Goal: Task Accomplishment & Management: Use online tool/utility

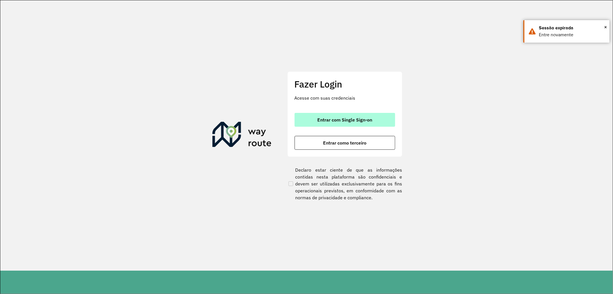
click at [347, 117] on span "Entrar com Single Sign-on" at bounding box center [344, 119] width 55 height 5
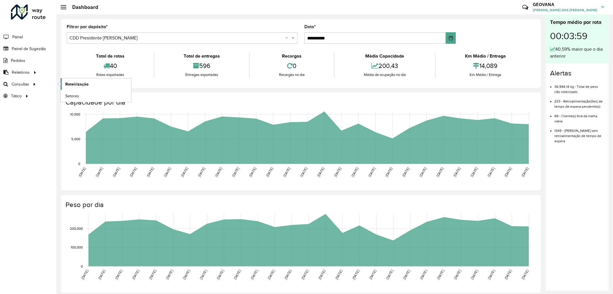
click at [82, 81] on span "Roteirização" at bounding box center [76, 84] width 23 height 6
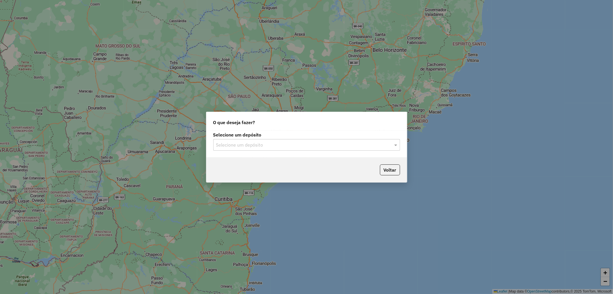
click at [231, 147] on input "text" at bounding box center [301, 144] width 170 height 7
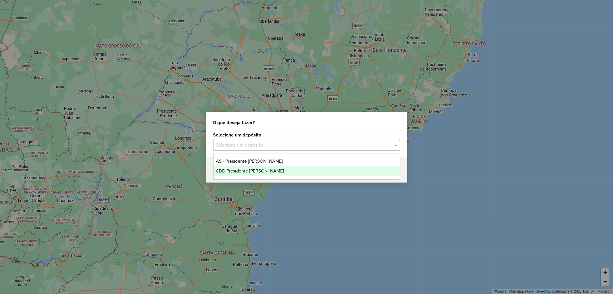
click at [234, 173] on span "CDD Presidente Prudente" at bounding box center [250, 170] width 68 height 5
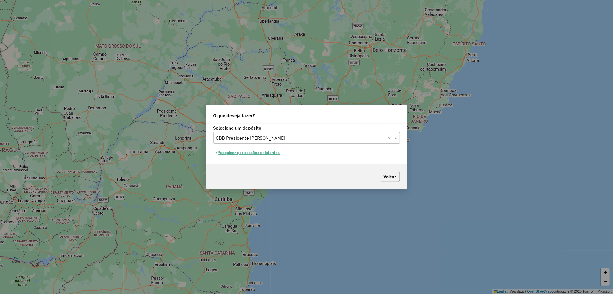
click at [245, 153] on button "Pesquisar por sessões existentes" at bounding box center [247, 152] width 69 height 9
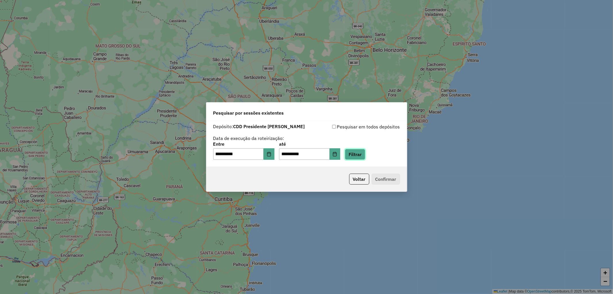
click at [363, 152] on button "Filtrar" at bounding box center [355, 154] width 20 height 11
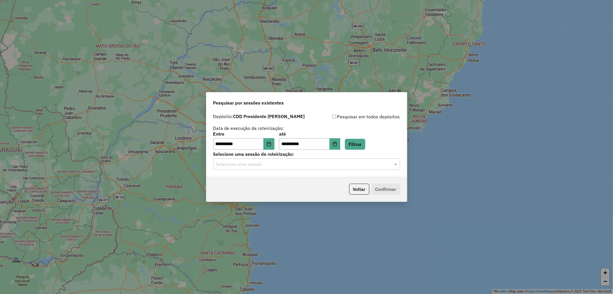
click at [260, 164] on input "text" at bounding box center [301, 164] width 170 height 7
click at [254, 180] on span "1286194 - 01/10/2025 18:20" at bounding box center [238, 180] width 45 height 5
click at [393, 187] on button "Confirmar" at bounding box center [386, 188] width 28 height 11
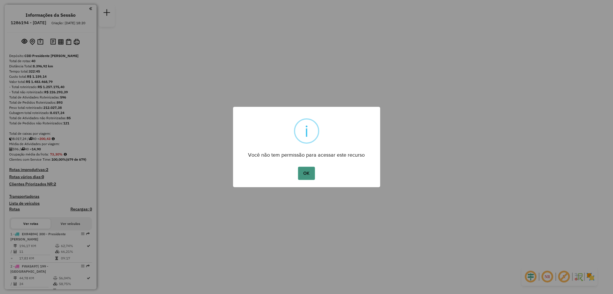
click at [306, 174] on button "OK" at bounding box center [306, 172] width 17 height 13
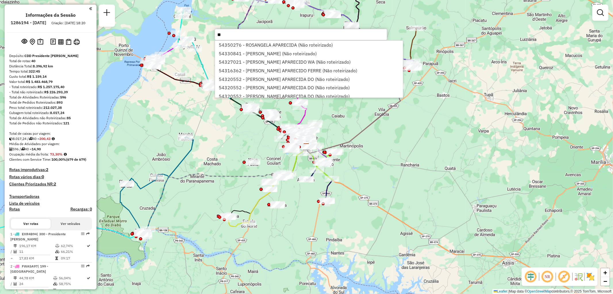
type input "*"
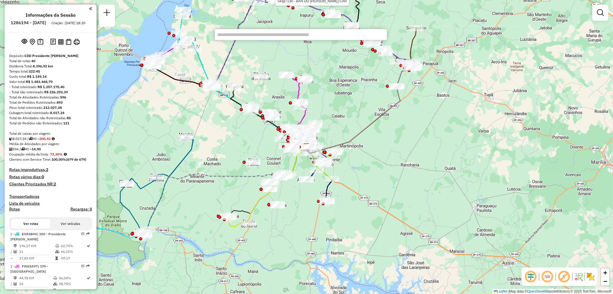
scroll to position [1084, 0]
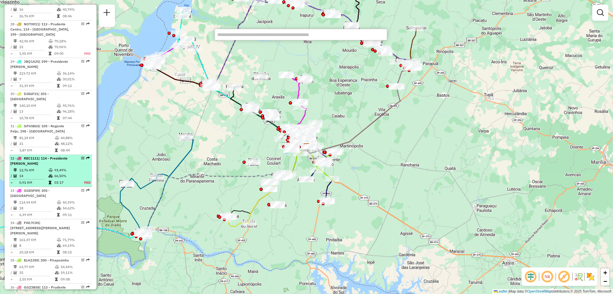
click at [41, 167] on td "12,76 KM" at bounding box center [33, 170] width 29 height 6
select select "**********"
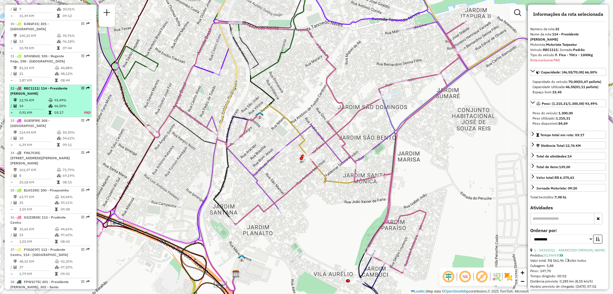
scroll to position [1223, 0]
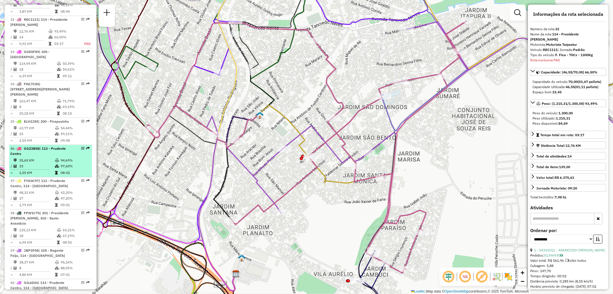
drag, startPoint x: 41, startPoint y: 156, endPoint x: 80, endPoint y: 134, distance: 44.7
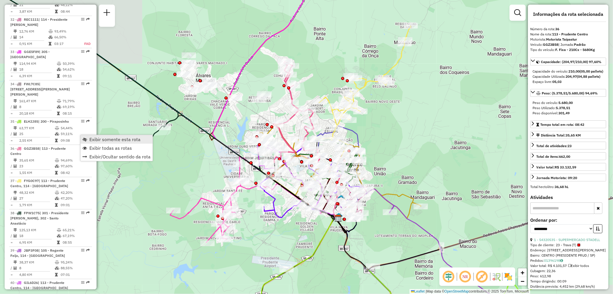
click at [90, 139] on span "Exibir somente esta rota" at bounding box center [114, 139] width 51 height 5
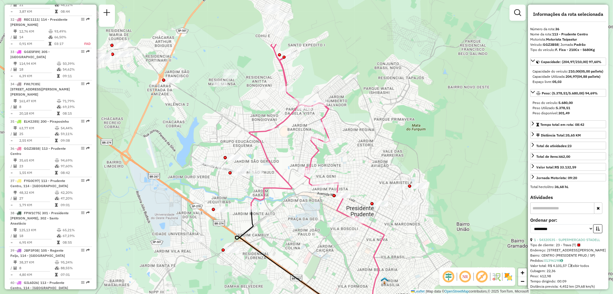
drag, startPoint x: 299, startPoint y: 156, endPoint x: 298, endPoint y: 209, distance: 52.6
click at [298, 209] on div "Janela de atendimento Grade de atendimento Capacidade Transportadoras Veículos …" at bounding box center [306, 147] width 613 height 294
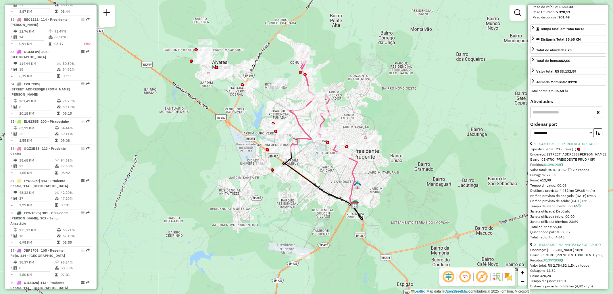
scroll to position [128, 0]
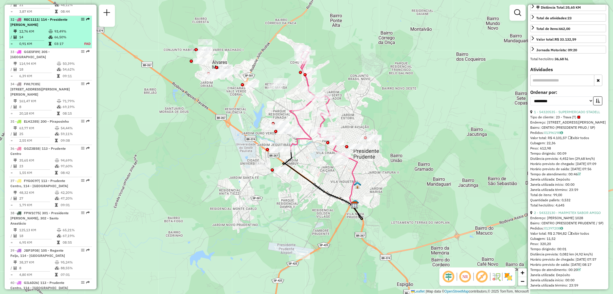
click at [59, 34] on td "66,50%" at bounding box center [66, 37] width 24 height 6
